Goal: Task Accomplishment & Management: Use online tool/utility

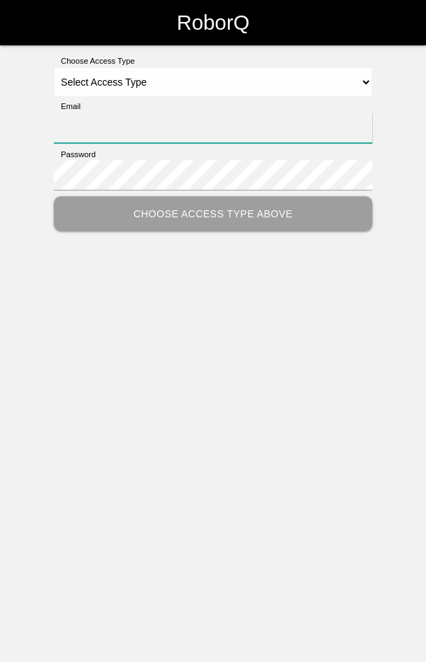
click at [267, 139] on input "Email" at bounding box center [213, 128] width 319 height 30
type input "[EMAIL_ADDRESS][DOMAIN_NAME]"
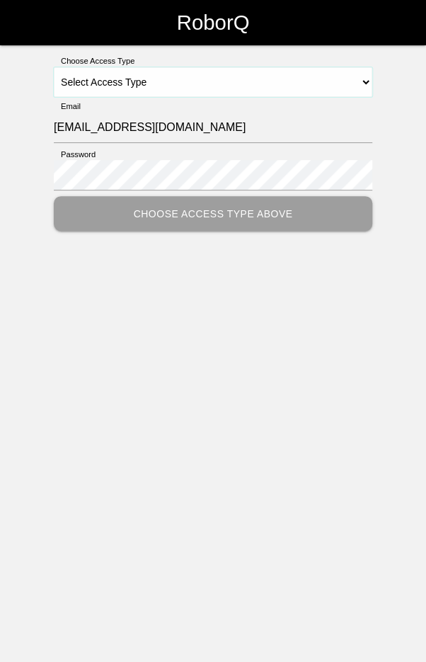
click at [268, 79] on select "Select Access Type Admin Customer Supervisor Worker" at bounding box center [213, 82] width 319 height 30
select select "Worker"
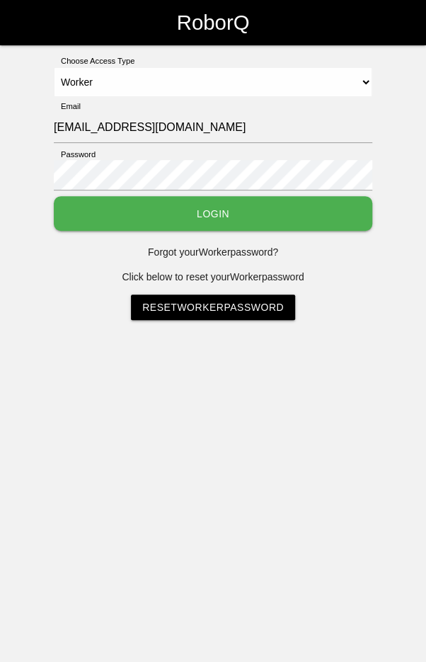
click at [229, 206] on button "Login" at bounding box center [213, 213] width 319 height 35
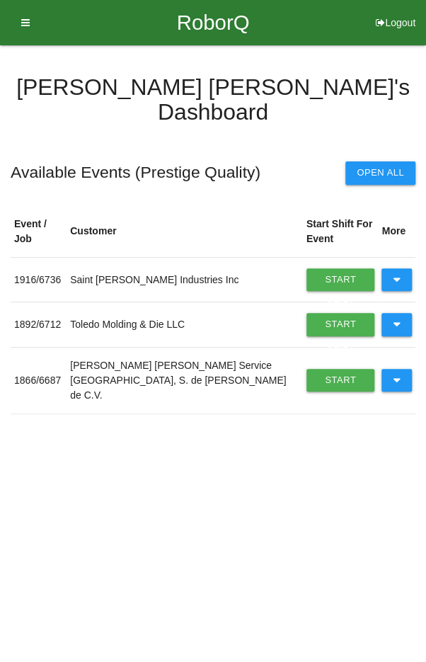
click at [396, 313] on icon at bounding box center [397, 324] width 8 height 23
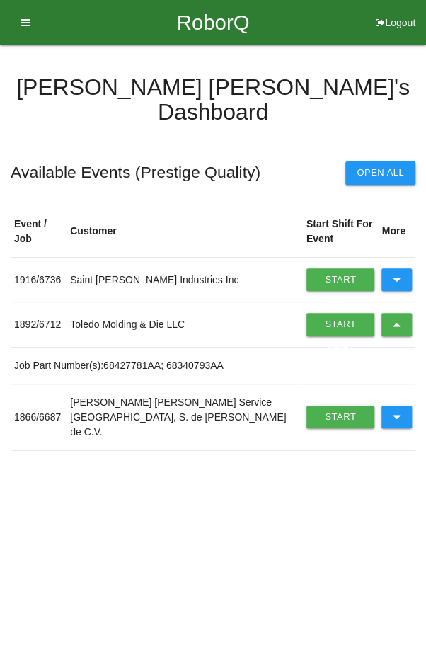
click at [399, 313] on icon at bounding box center [397, 324] width 8 height 23
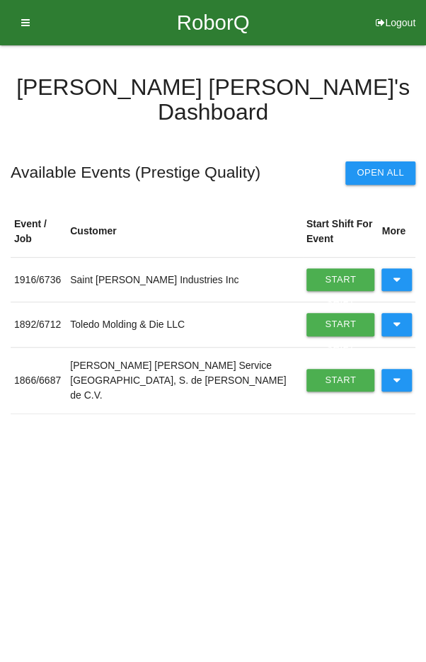
click at [399, 369] on icon at bounding box center [397, 380] width 8 height 23
click at [320, 369] on link "Start Shift" at bounding box center [341, 380] width 69 height 23
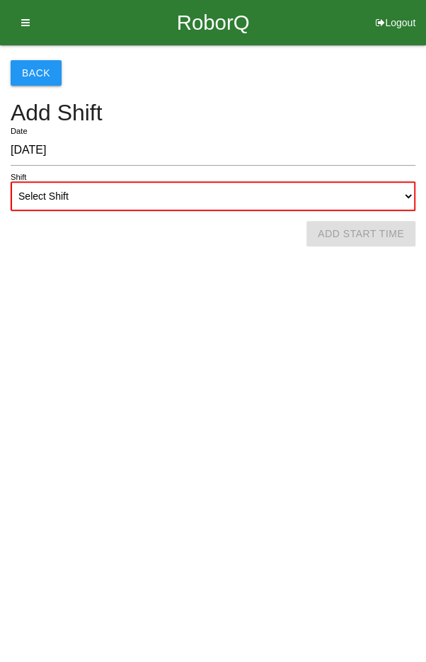
click at [251, 185] on select "Select Shift 1st Shift 2nd Shift 3rd Shift 4th Shift" at bounding box center [213, 196] width 405 height 30
select select "2"
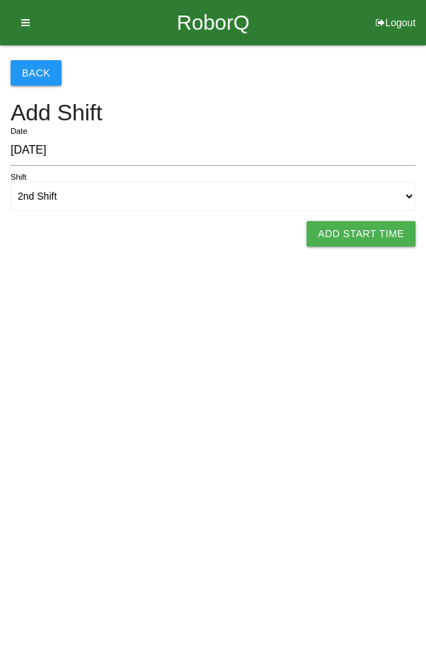
click at [351, 228] on button "Add Start Time" at bounding box center [361, 233] width 109 height 25
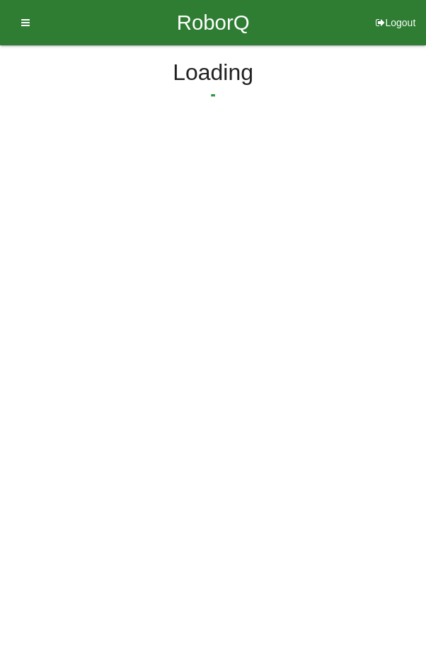
select select "2"
select select "50"
select select "2"
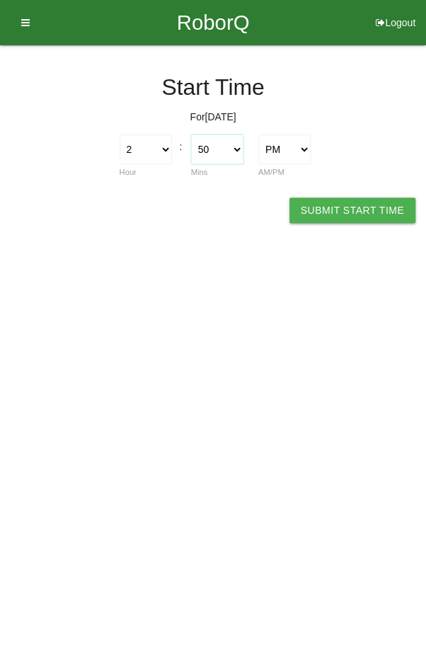
click at [224, 147] on select "00 01 02 03 04 05 06 07 08 09 10 11 12 13 14 15 16 17 18 19 20 21 22 23 24 25 2…" at bounding box center [217, 150] width 52 height 30
select select "0"
click at [353, 200] on button "Submit Start Time" at bounding box center [353, 210] width 126 height 25
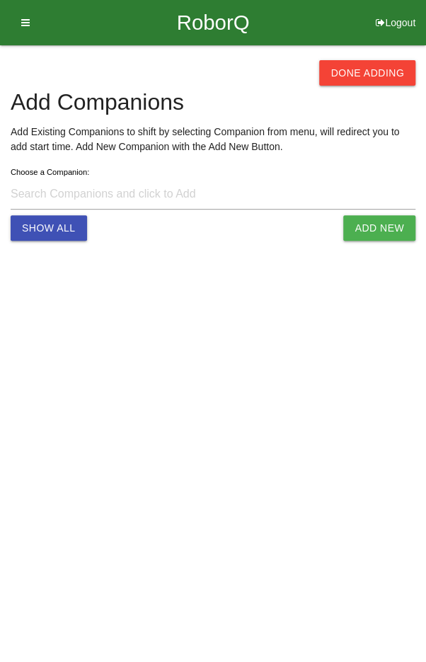
click at [375, 64] on button "Done Adding" at bounding box center [367, 72] width 96 height 25
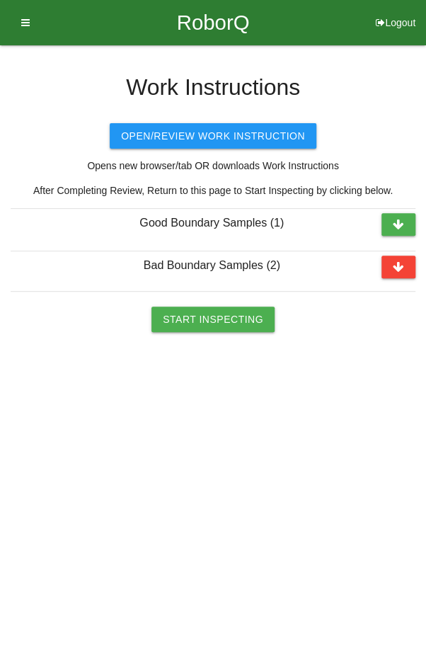
click at [211, 316] on button "Start Inspecting" at bounding box center [213, 319] width 123 height 25
